Goal: Task Accomplishment & Management: Complete application form

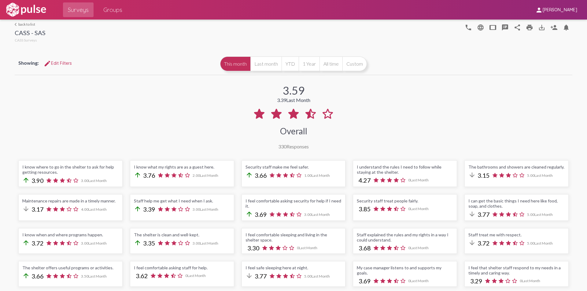
click at [31, 24] on link "arrow_back_ios back to list" at bounding box center [30, 24] width 31 height 5
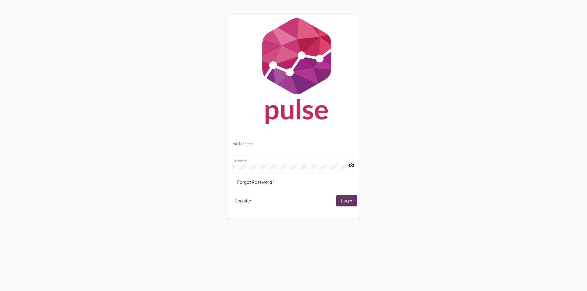
type input "[EMAIL_ADDRESS][DOMAIN_NAME]"
click at [354, 201] on button "Login" at bounding box center [346, 200] width 21 height 11
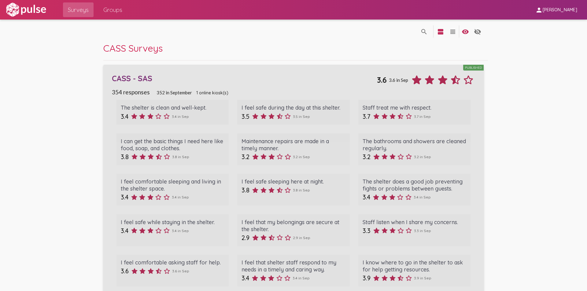
click at [141, 79] on div "CASS - SAS" at bounding box center [244, 78] width 265 height 9
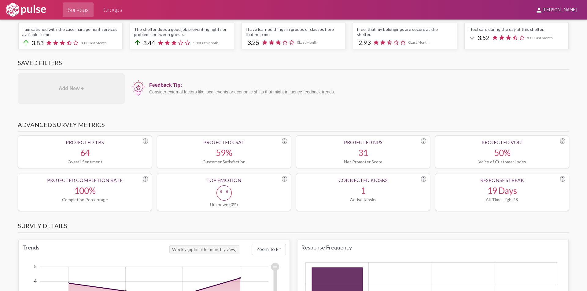
scroll to position [153, 0]
